Goal: Task Accomplishment & Management: Manage account settings

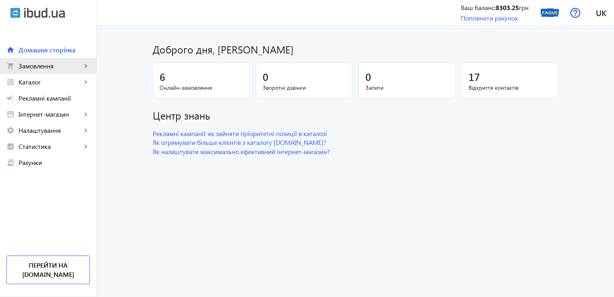
click at [51, 69] on span "Замовлення" at bounding box center [50, 66] width 63 height 8
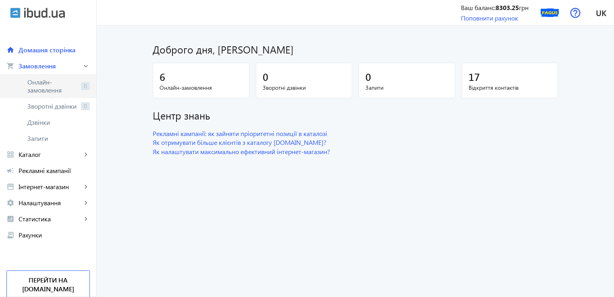
click at [54, 87] on span "Онлайн-замовлення" at bounding box center [52, 86] width 50 height 16
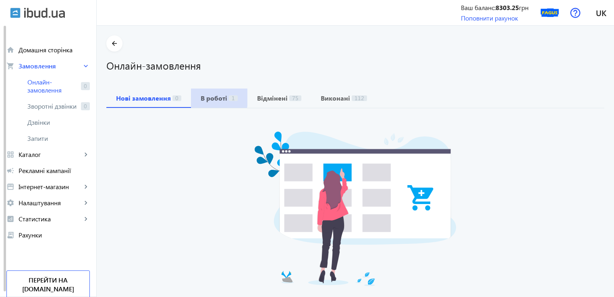
click at [191, 95] on div "В роботі 1" at bounding box center [219, 98] width 56 height 19
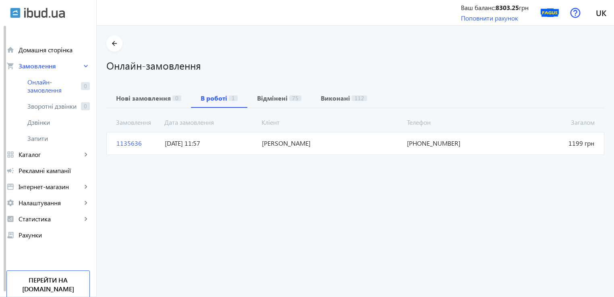
click at [119, 144] on span "1135636" at bounding box center [137, 143] width 48 height 9
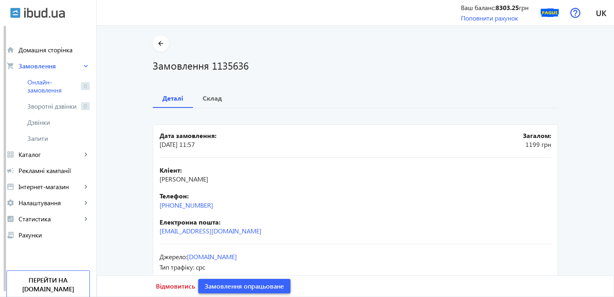
click at [241, 290] on span "Замовлення опрацьоване" at bounding box center [244, 286] width 79 height 9
